Goal: Task Accomplishment & Management: Manage account settings

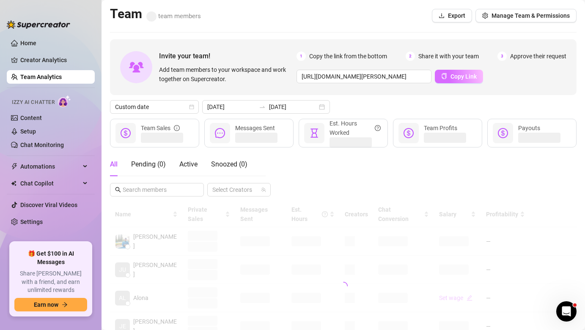
click at [454, 75] on span "Copy Link" at bounding box center [463, 76] width 26 height 7
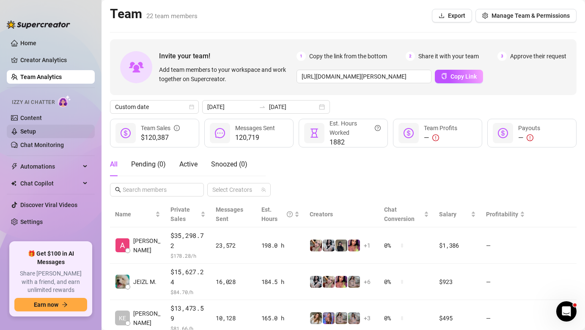
click at [36, 131] on link "Setup" at bounding box center [28, 131] width 16 height 7
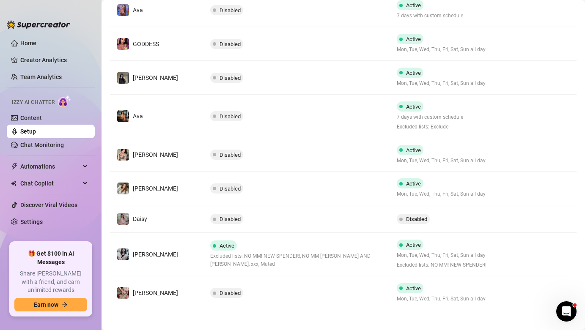
scroll to position [225, 0]
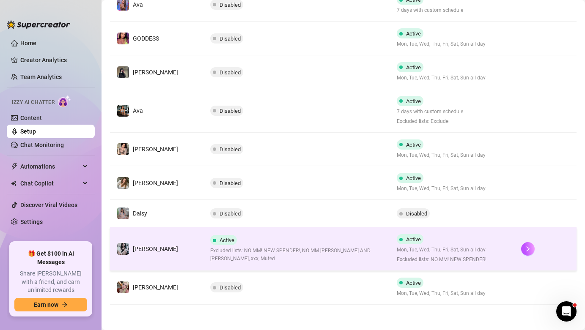
click at [306, 239] on div "Active Excluded lists: NO MM! NEW SPENDER!, NO MM ALEX AND TYLER, xxx, Muted" at bounding box center [296, 249] width 173 height 28
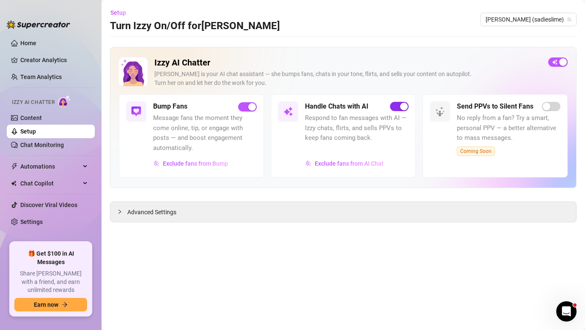
click at [399, 105] on span "button" at bounding box center [399, 106] width 19 height 9
click at [55, 78] on link "Team Analytics" at bounding box center [40, 77] width 41 height 7
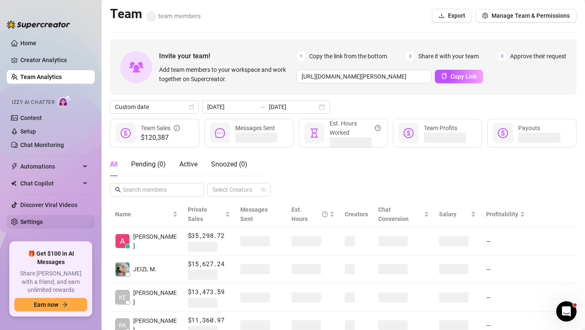
click at [29, 224] on link "Settings" at bounding box center [31, 222] width 22 height 7
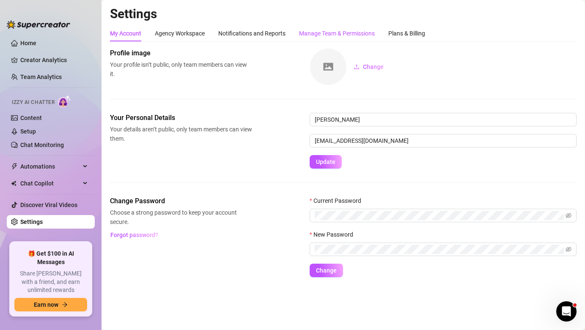
click at [357, 31] on div "Manage Team & Permissions" at bounding box center [337, 33] width 76 height 9
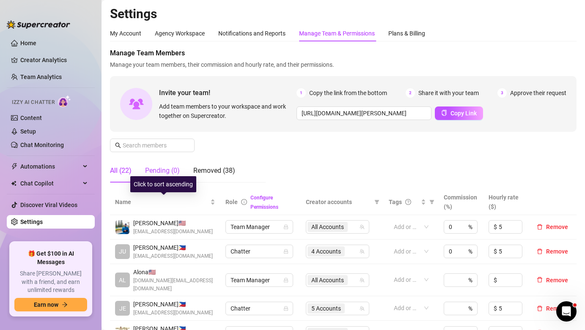
click at [179, 170] on div "Pending (0)" at bounding box center [162, 171] width 35 height 10
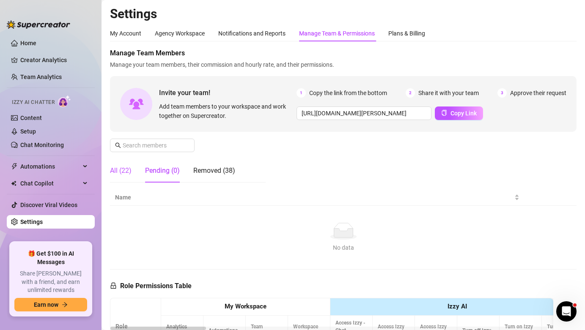
click at [128, 170] on div "All (22)" at bounding box center [121, 171] width 22 height 10
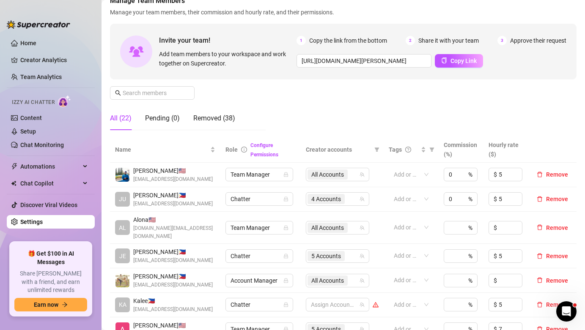
scroll to position [8, 0]
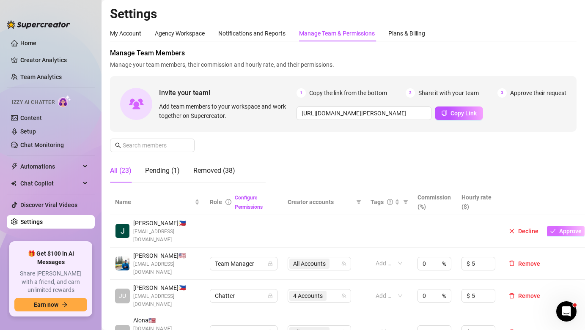
click at [575, 228] on span "Approve" at bounding box center [570, 231] width 22 height 7
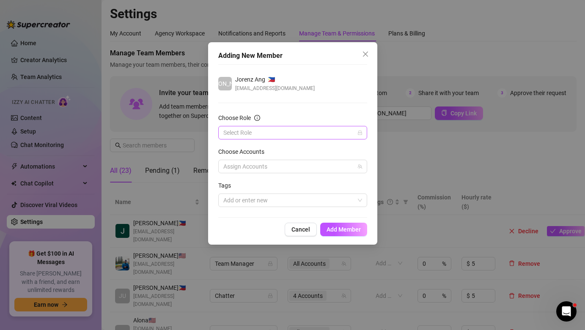
click at [309, 134] on input "Choose Role" at bounding box center [288, 132] width 131 height 13
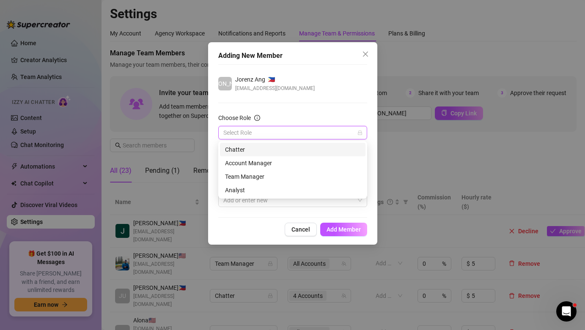
click at [299, 150] on div "Chatter" at bounding box center [292, 149] width 135 height 9
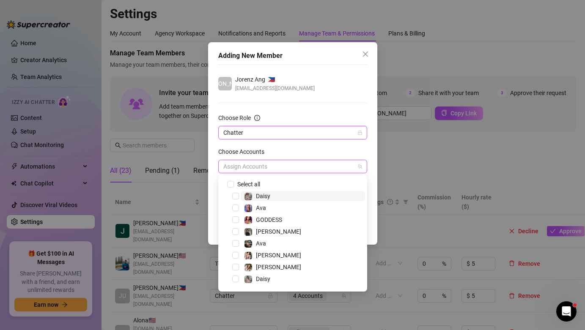
click at [290, 161] on div at bounding box center [288, 167] width 137 height 12
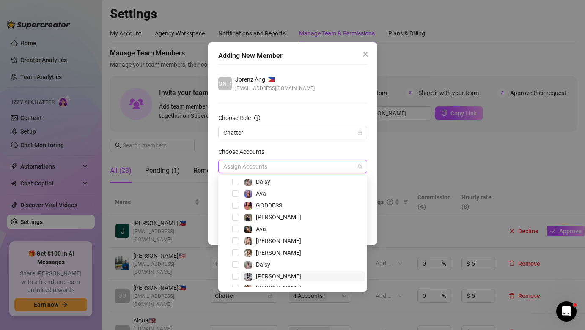
scroll to position [22, 0]
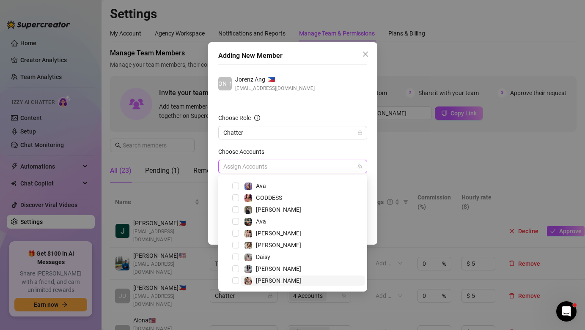
click at [294, 279] on span "Anna" at bounding box center [303, 281] width 124 height 10
click at [286, 213] on span "Anna" at bounding box center [303, 210] width 124 height 10
click at [299, 150] on div "Choose Accounts" at bounding box center [292, 153] width 149 height 13
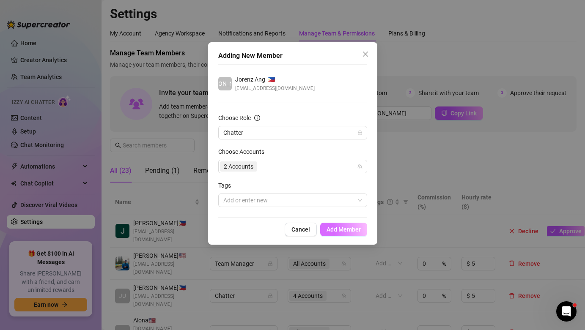
click at [332, 227] on span "Add Member" at bounding box center [343, 229] width 34 height 7
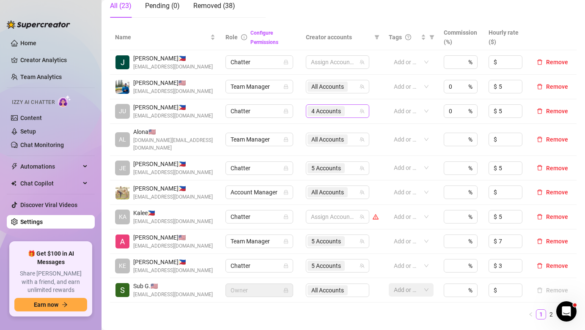
scroll to position [167, 0]
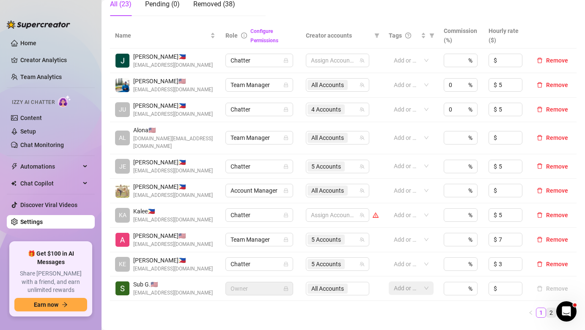
click at [546, 308] on link "2" at bounding box center [550, 312] width 9 height 9
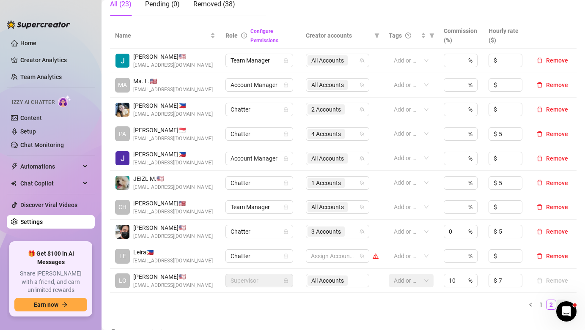
click at [556, 309] on link "3" at bounding box center [560, 304] width 9 height 9
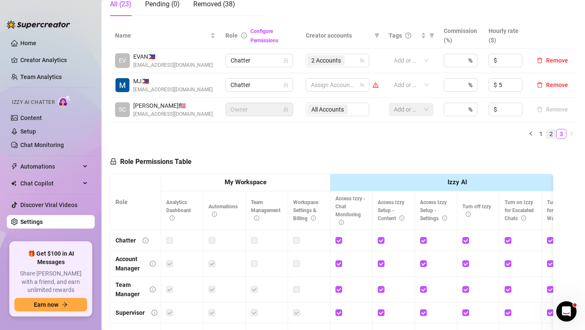
click at [546, 136] on link "2" at bounding box center [550, 133] width 9 height 9
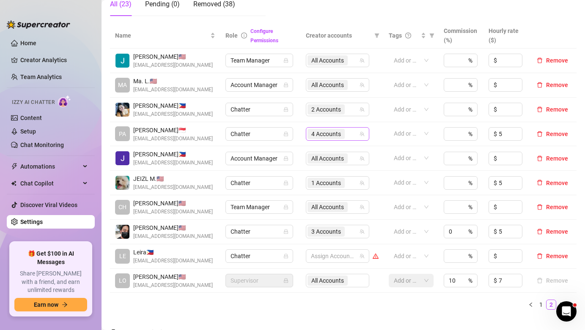
click at [363, 137] on div "4 Accounts" at bounding box center [337, 134] width 63 height 14
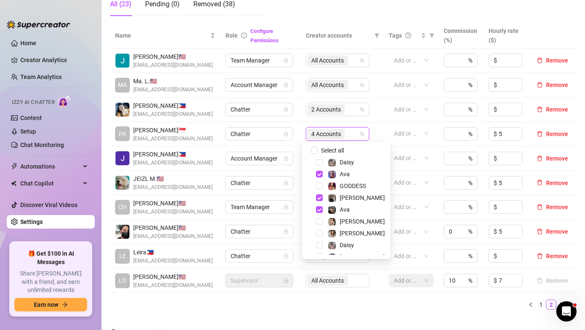
scroll to position [2, 0]
click at [383, 119] on td "Add or enter new" at bounding box center [410, 110] width 55 height 25
